Goal: Navigation & Orientation: Understand site structure

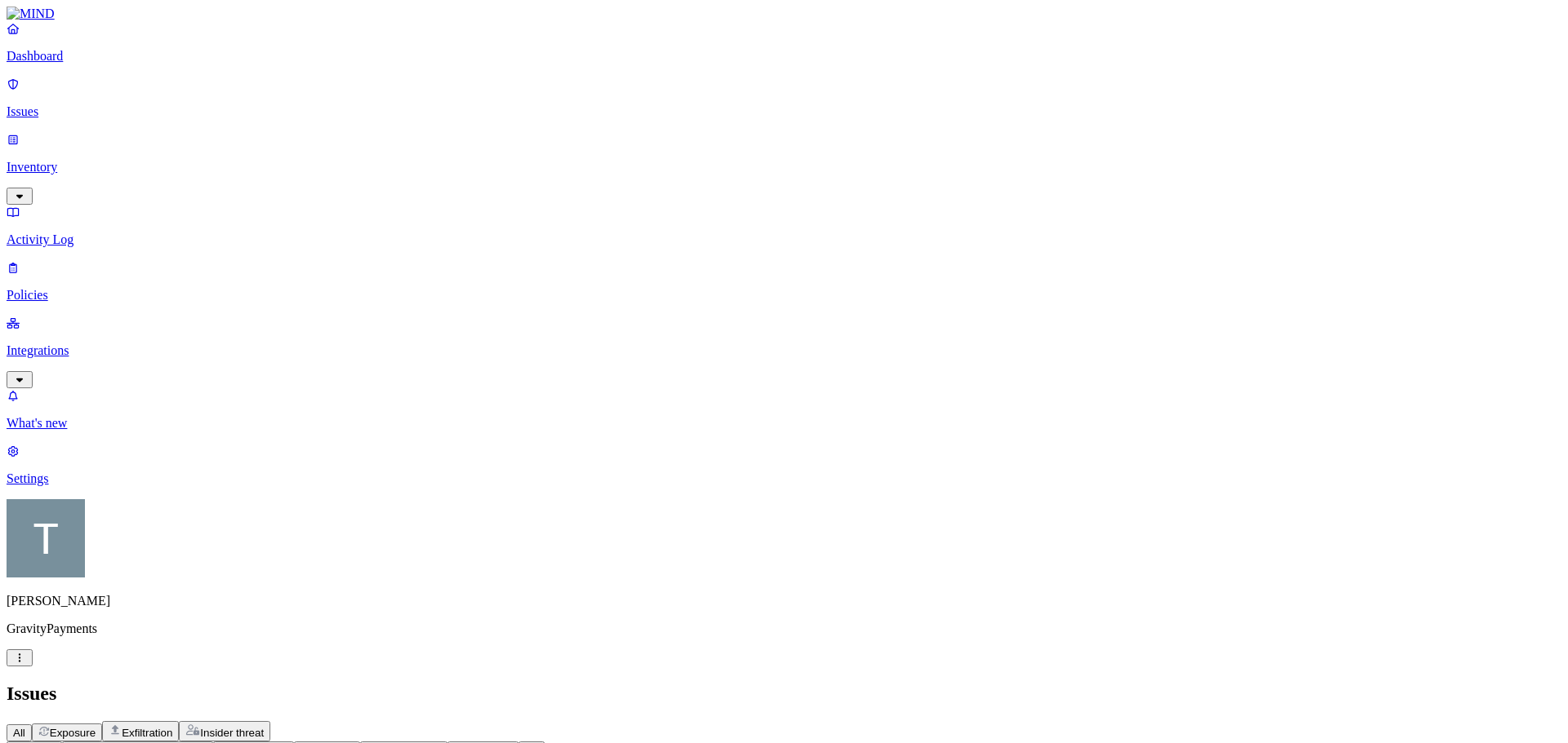
click at [78, 160] on p "Inventory" at bounding box center [784, 168] width 1554 height 15
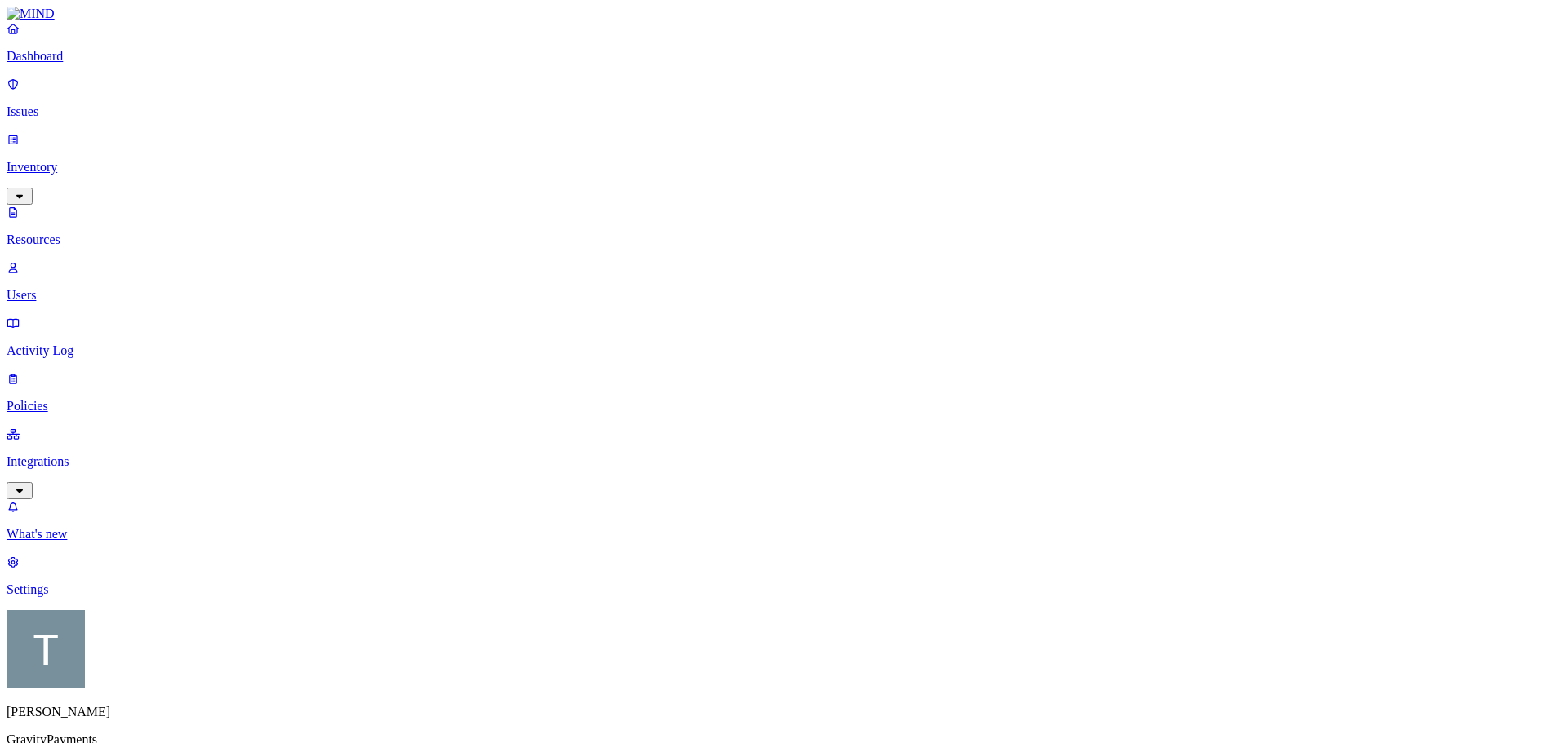
click at [74, 344] on p "Activity Log" at bounding box center [784, 351] width 1554 height 15
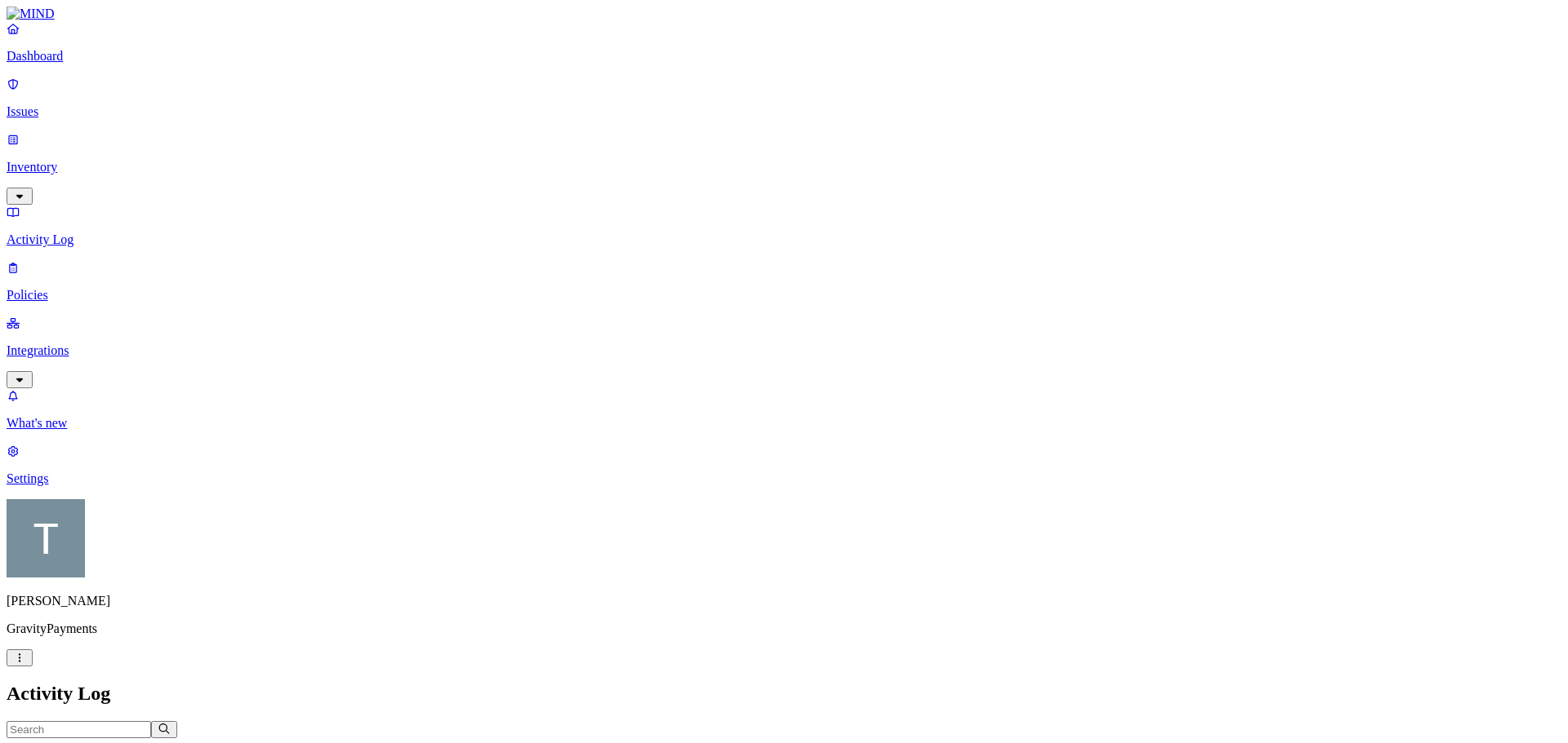
click at [56, 63] on p "Dashboard" at bounding box center [784, 57] width 1554 height 15
click at [57, 107] on p "Issues" at bounding box center [784, 112] width 1554 height 15
